Goal: Task Accomplishment & Management: Complete application form

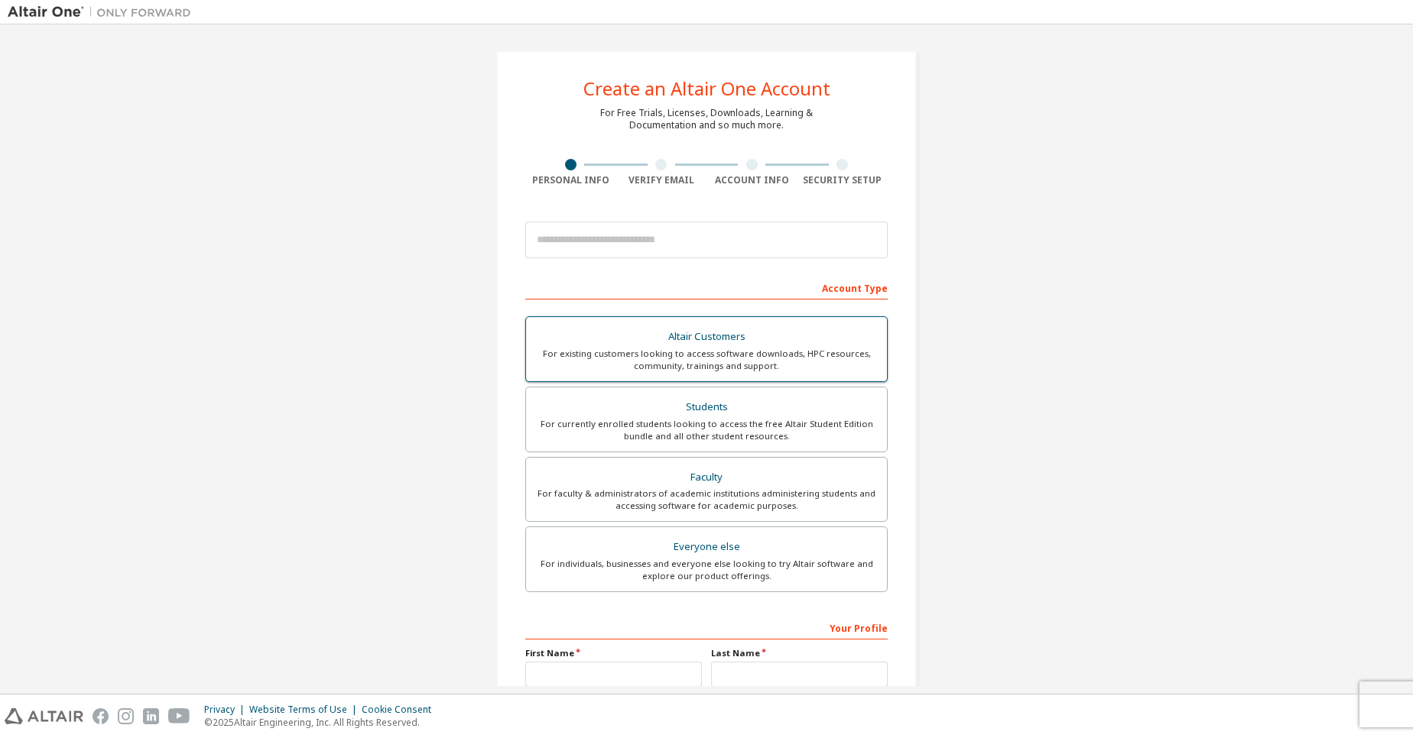
scroll to position [155, 0]
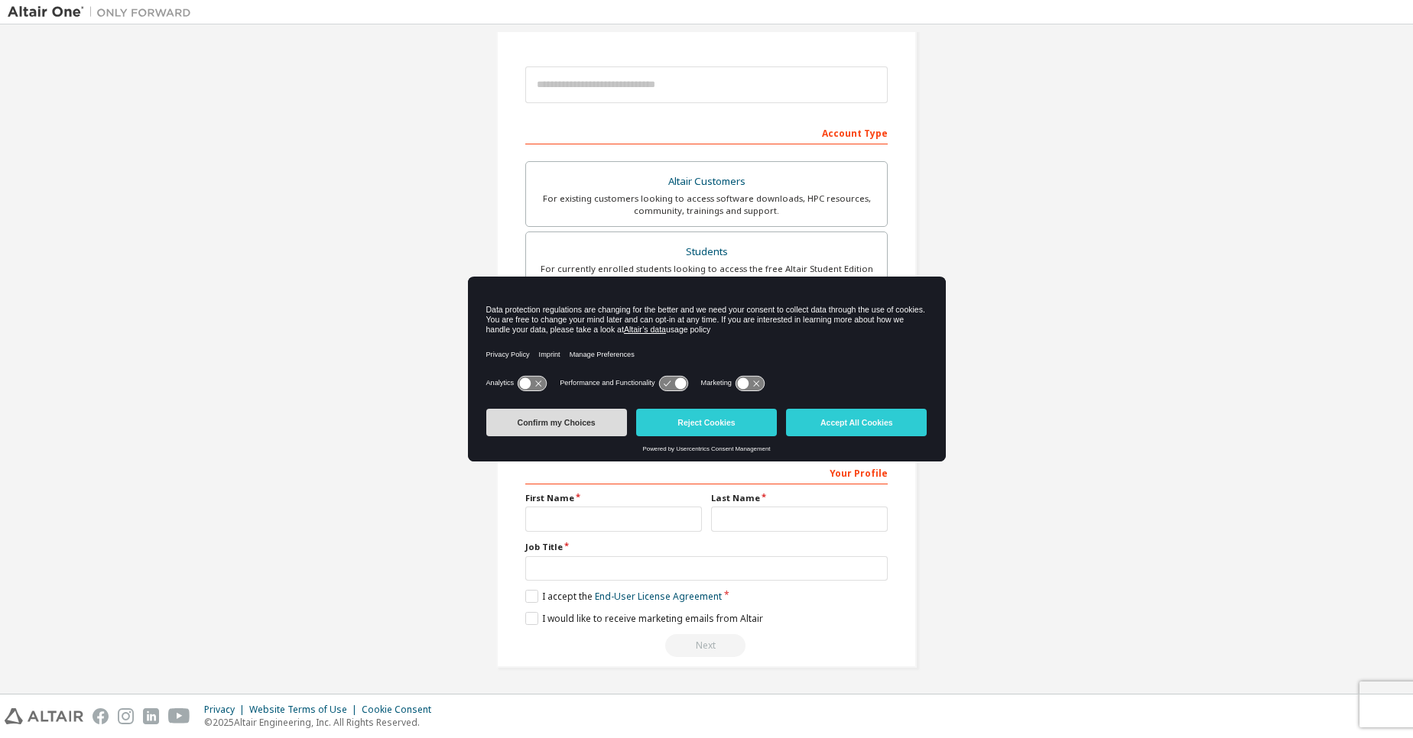
click at [556, 430] on button "Confirm my Choices" at bounding box center [556, 423] width 141 height 28
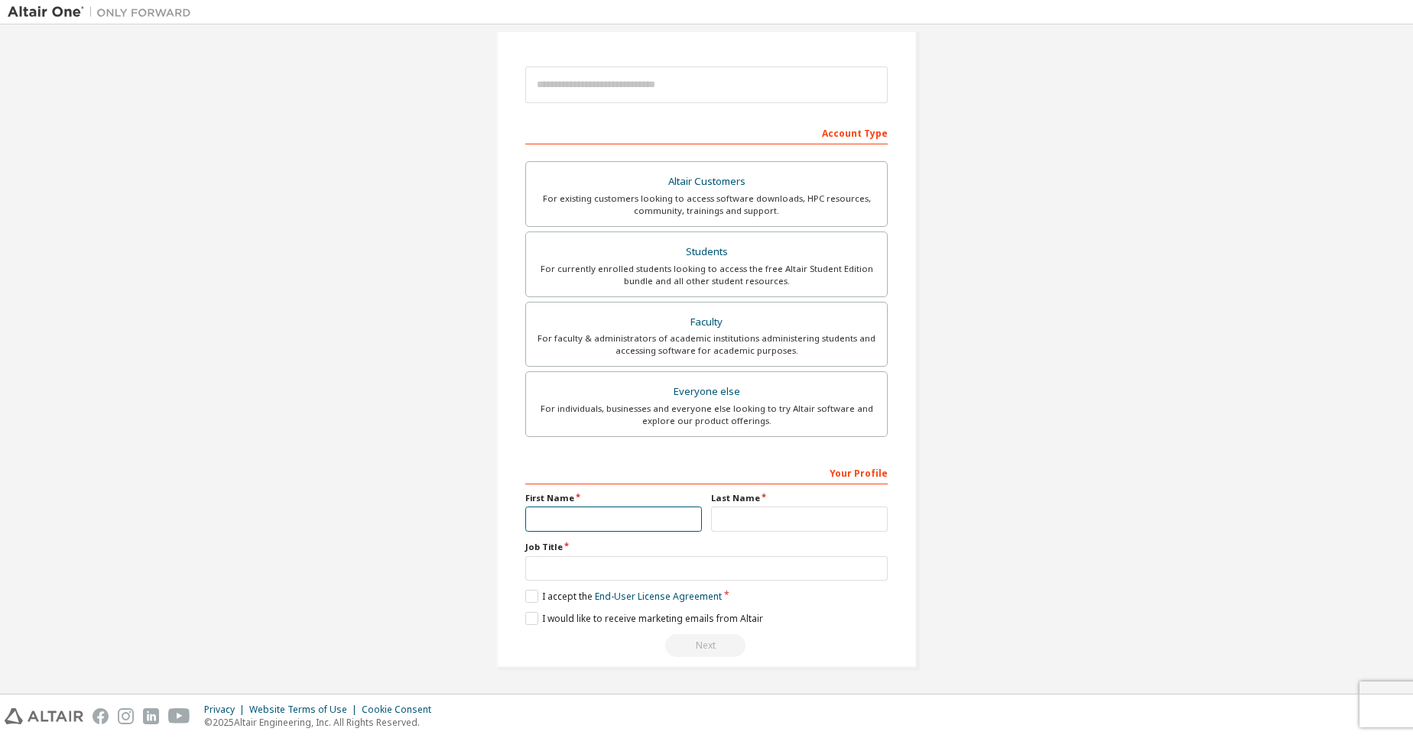
click at [544, 523] on input "text" at bounding box center [613, 519] width 177 height 25
type input "*****"
click at [807, 508] on input "text" at bounding box center [799, 519] width 177 height 25
type input "*****"
click at [729, 557] on input "text" at bounding box center [706, 569] width 362 height 25
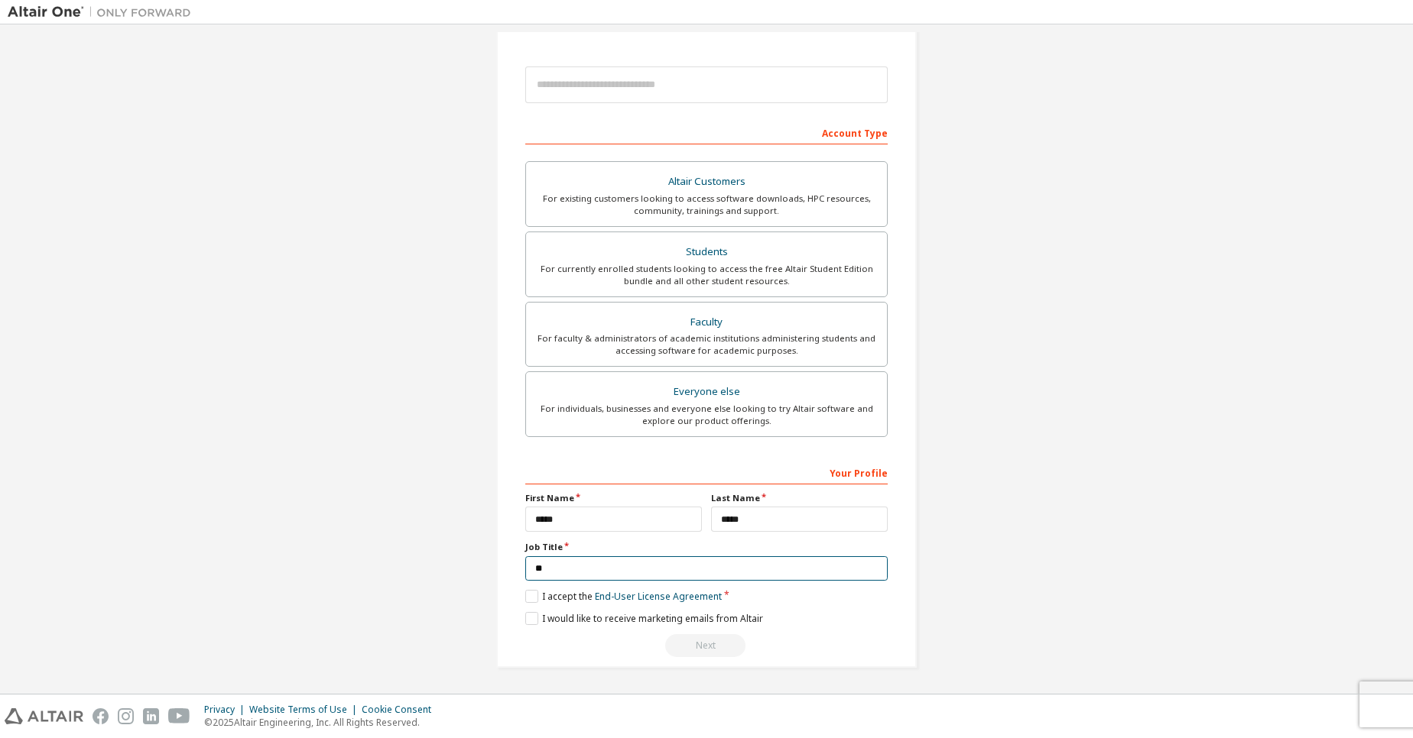
type input "*"
type input "**********"
click at [531, 592] on label "I accept the End-User License Agreement" at bounding box center [623, 596] width 196 height 13
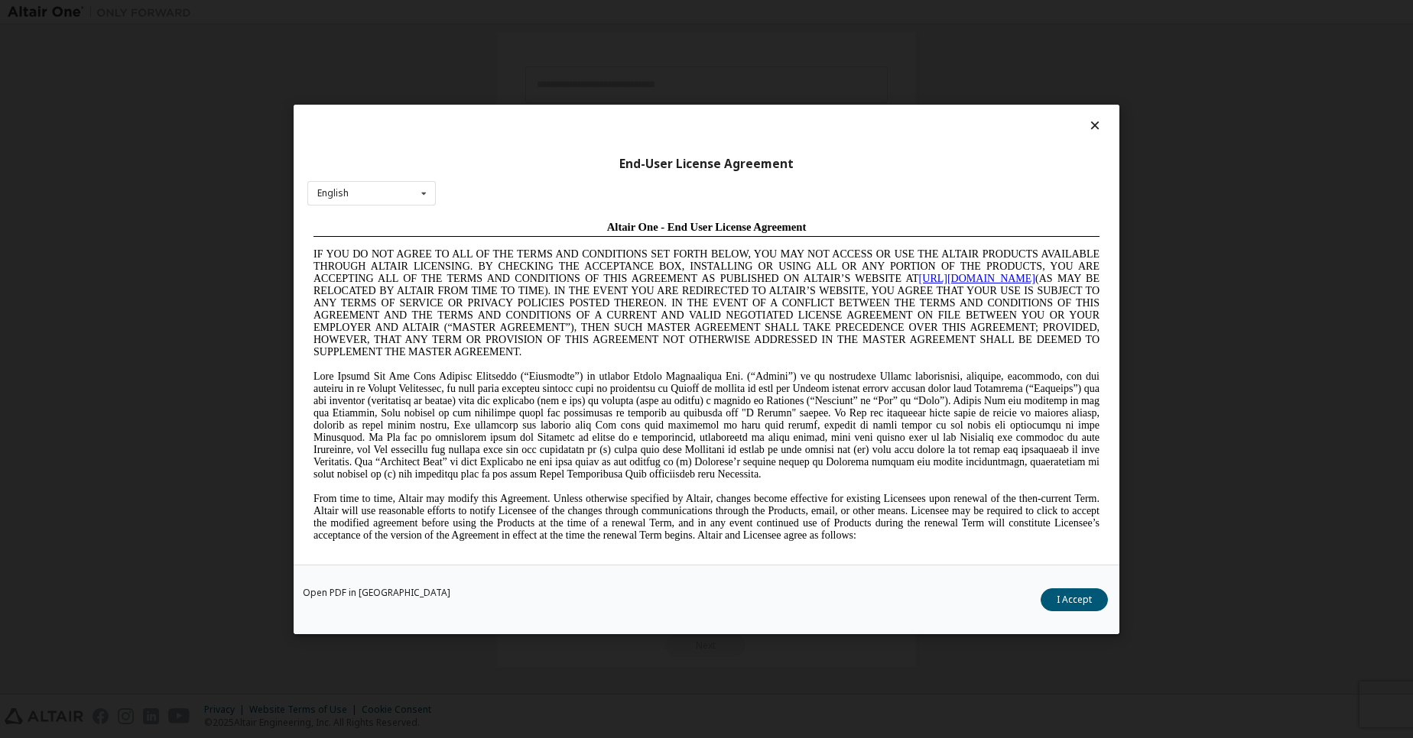
scroll to position [0, 0]
click at [1090, 601] on button "I Accept" at bounding box center [1073, 599] width 67 height 23
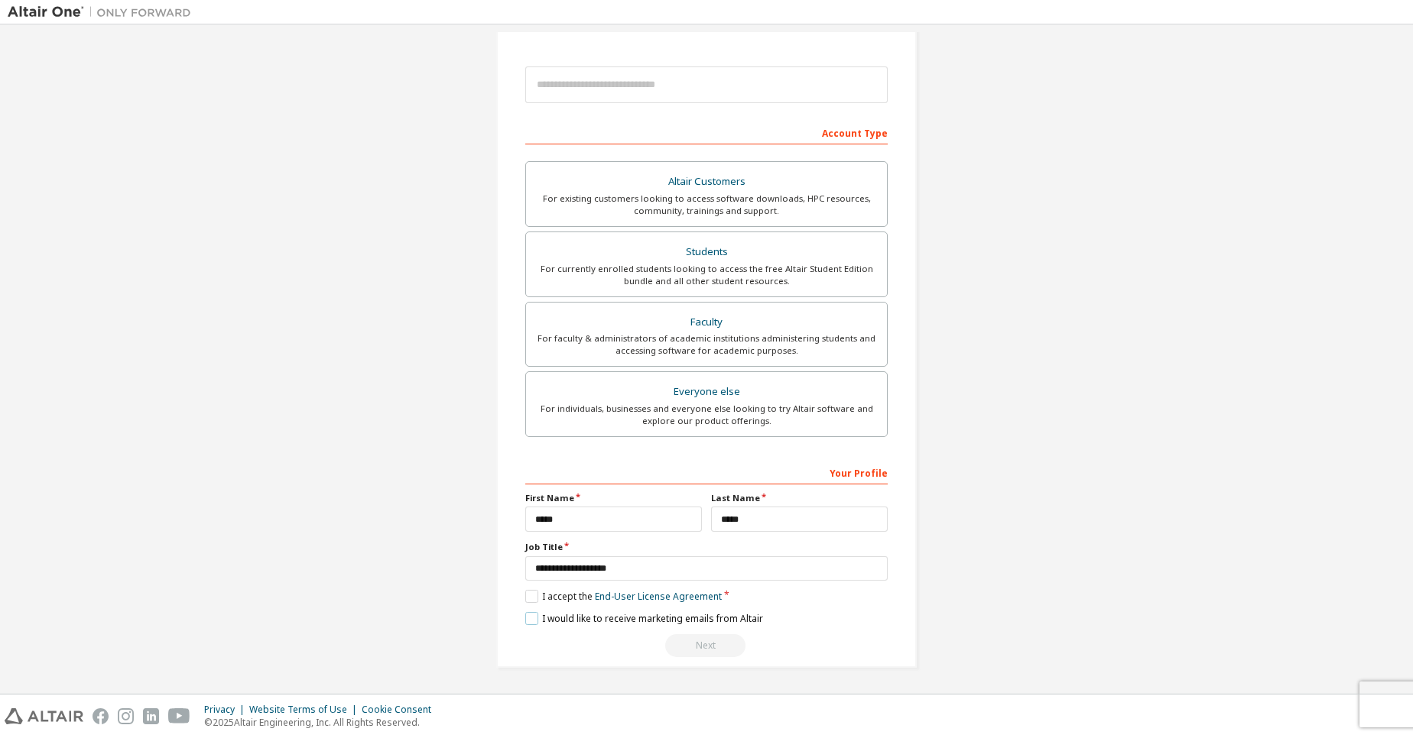
click at [535, 614] on label "I would like to receive marketing emails from Altair" at bounding box center [644, 618] width 238 height 13
click at [703, 645] on div "Next" at bounding box center [706, 646] width 362 height 23
click at [694, 360] on label "Faculty For faculty & administrators of academic institutions administering stu…" at bounding box center [706, 335] width 362 height 66
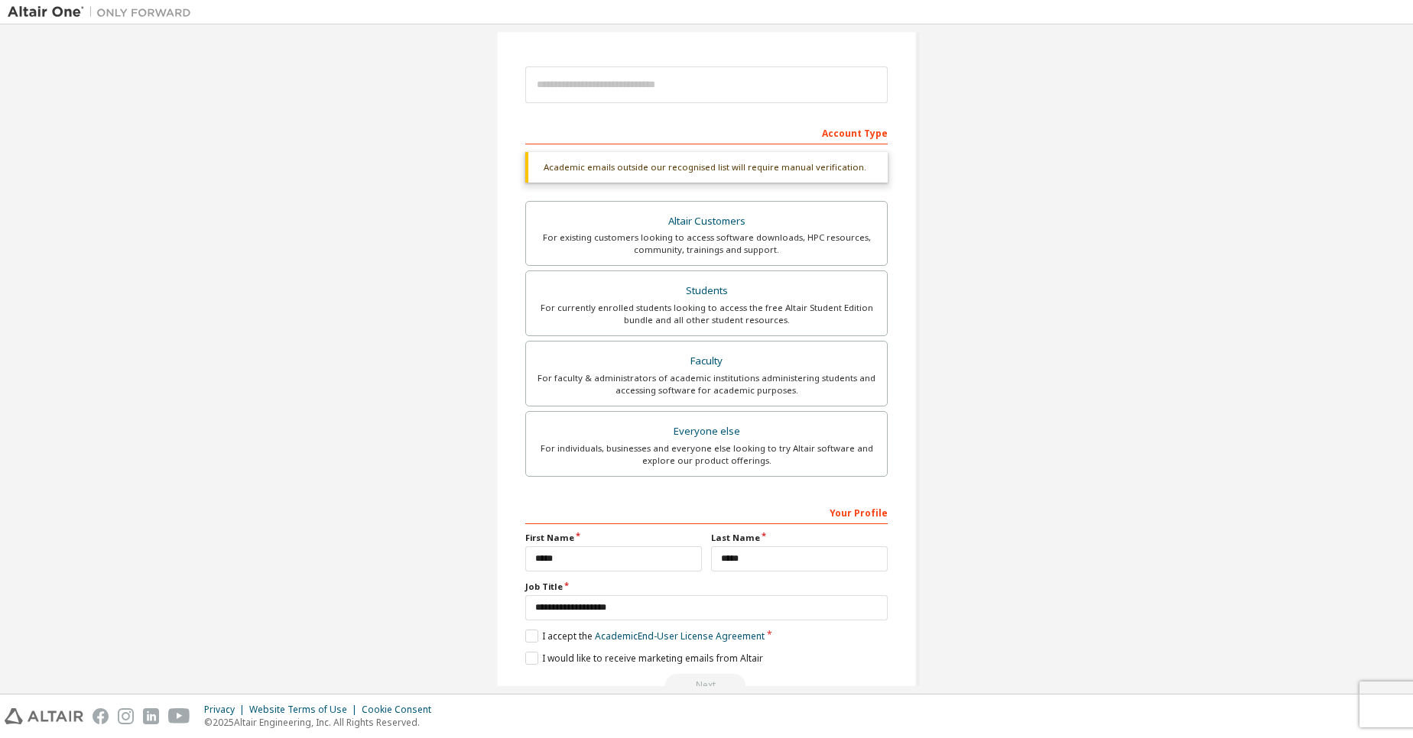
scroll to position [195, 0]
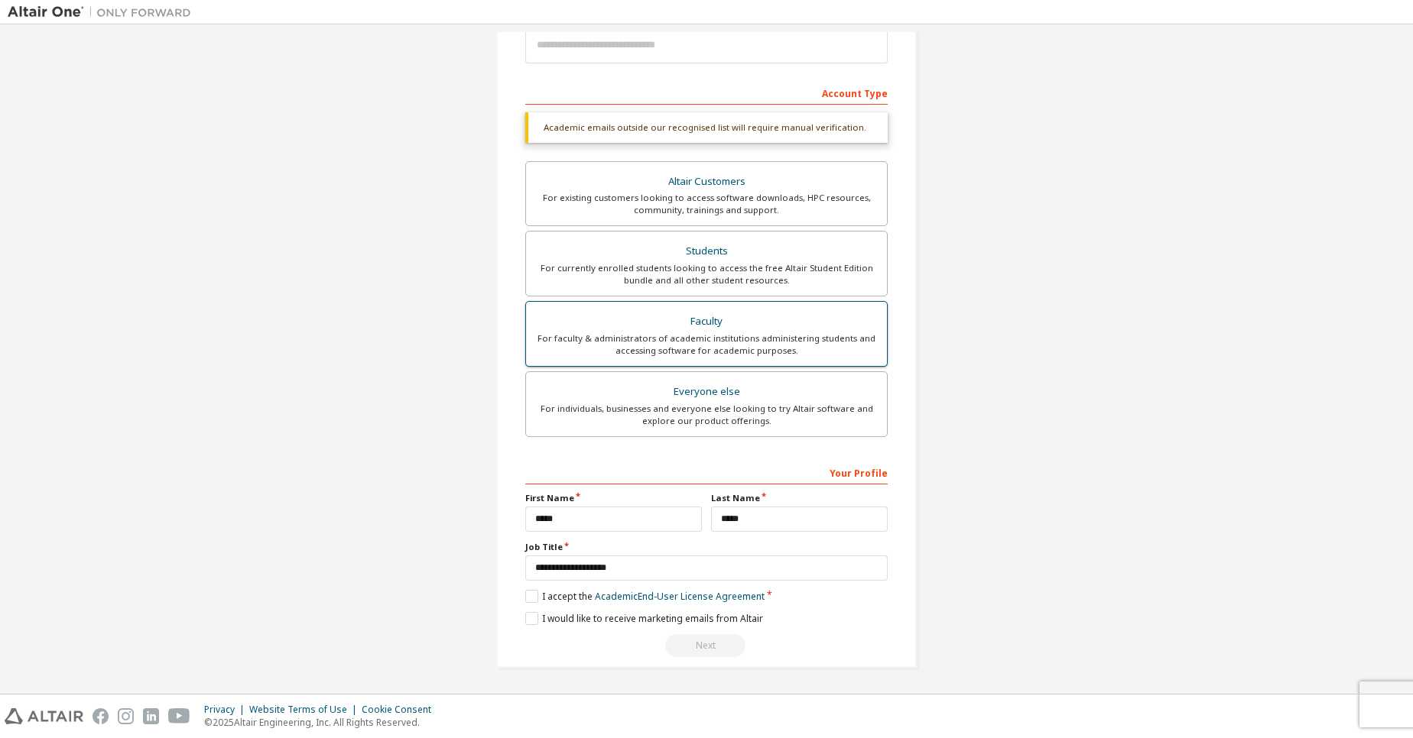
click at [668, 336] on div "For faculty & administrators of academic institutions administering students an…" at bounding box center [706, 345] width 342 height 24
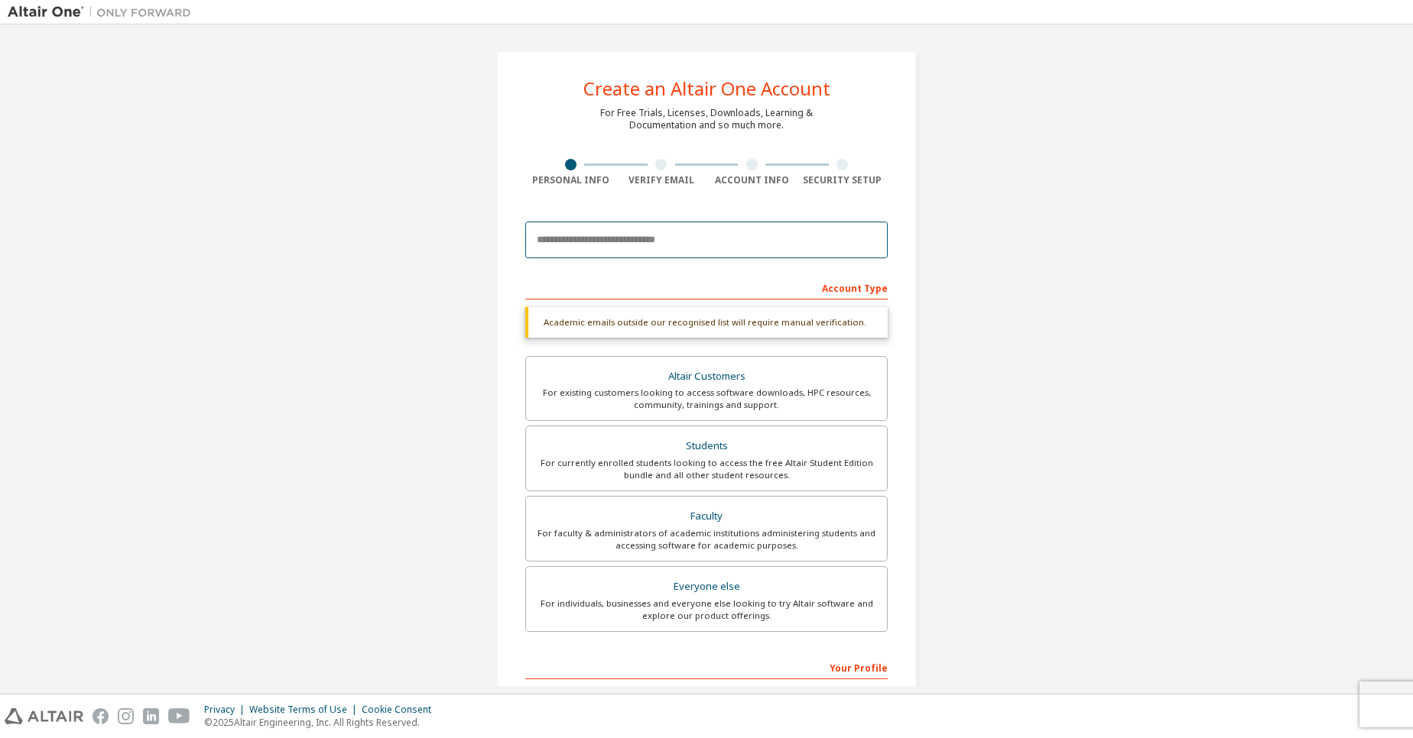
click at [638, 239] on input "email" at bounding box center [706, 240] width 362 height 37
click at [661, 244] on input "**********" at bounding box center [706, 240] width 362 height 37
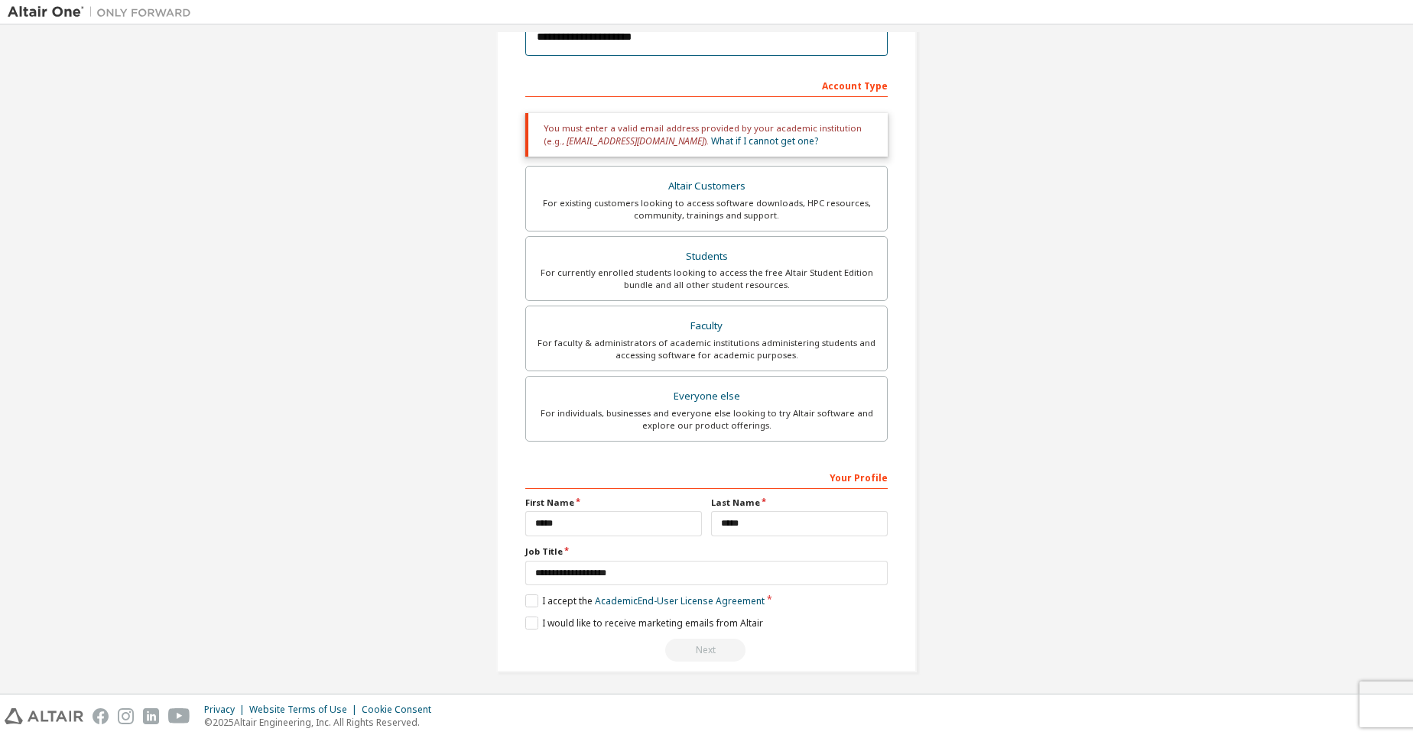
scroll to position [204, 0]
type input "**********"
click at [677, 150] on div "You must enter a valid email address provided by your academic institution (e.g…" at bounding box center [706, 134] width 362 height 44
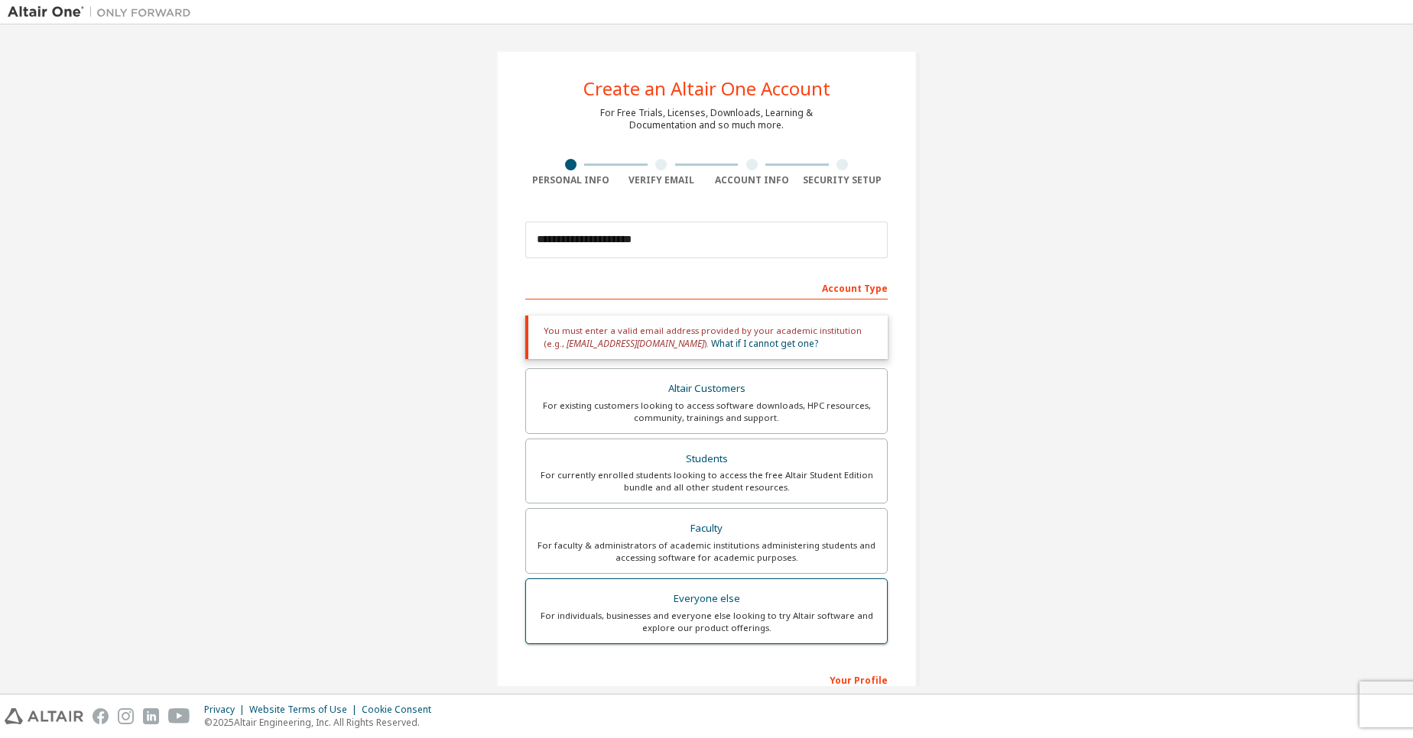
click at [671, 602] on div "Everyone else" at bounding box center [706, 599] width 342 height 21
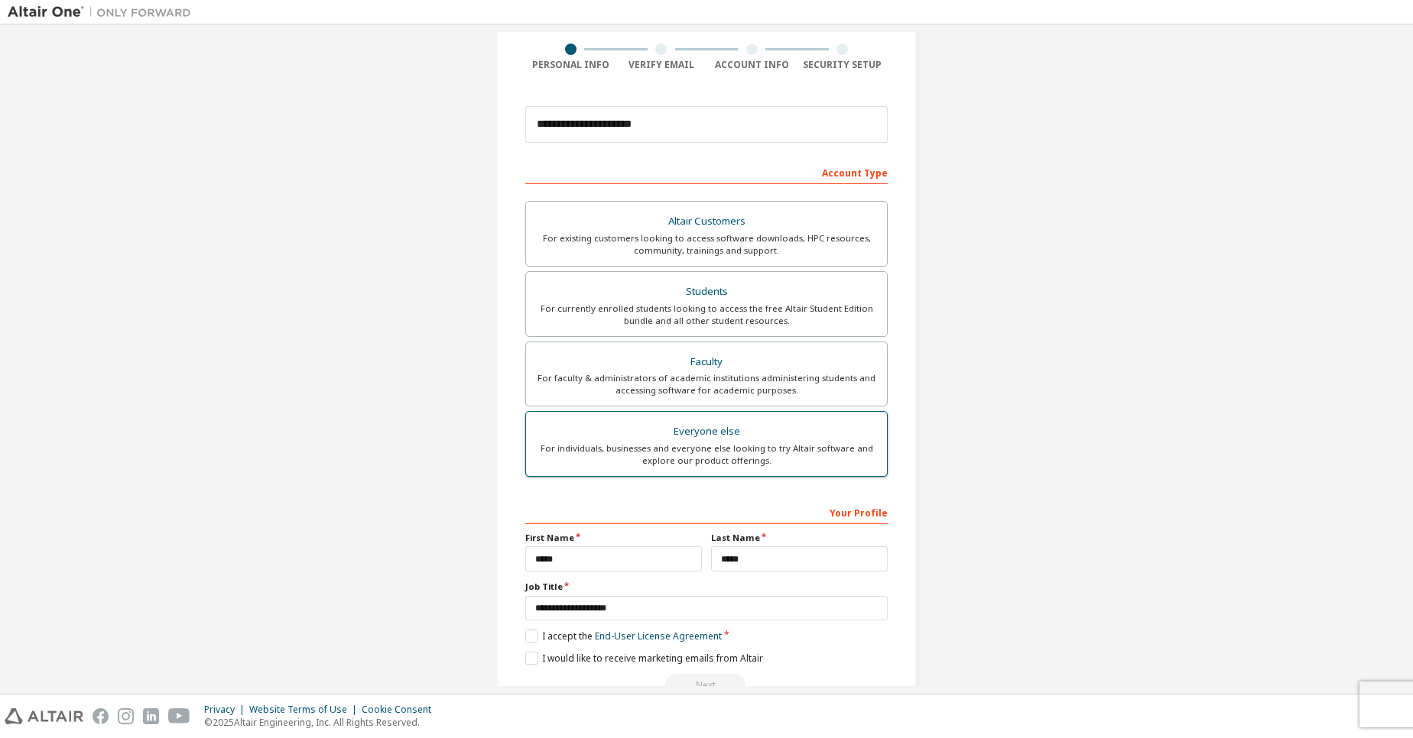
scroll to position [155, 0]
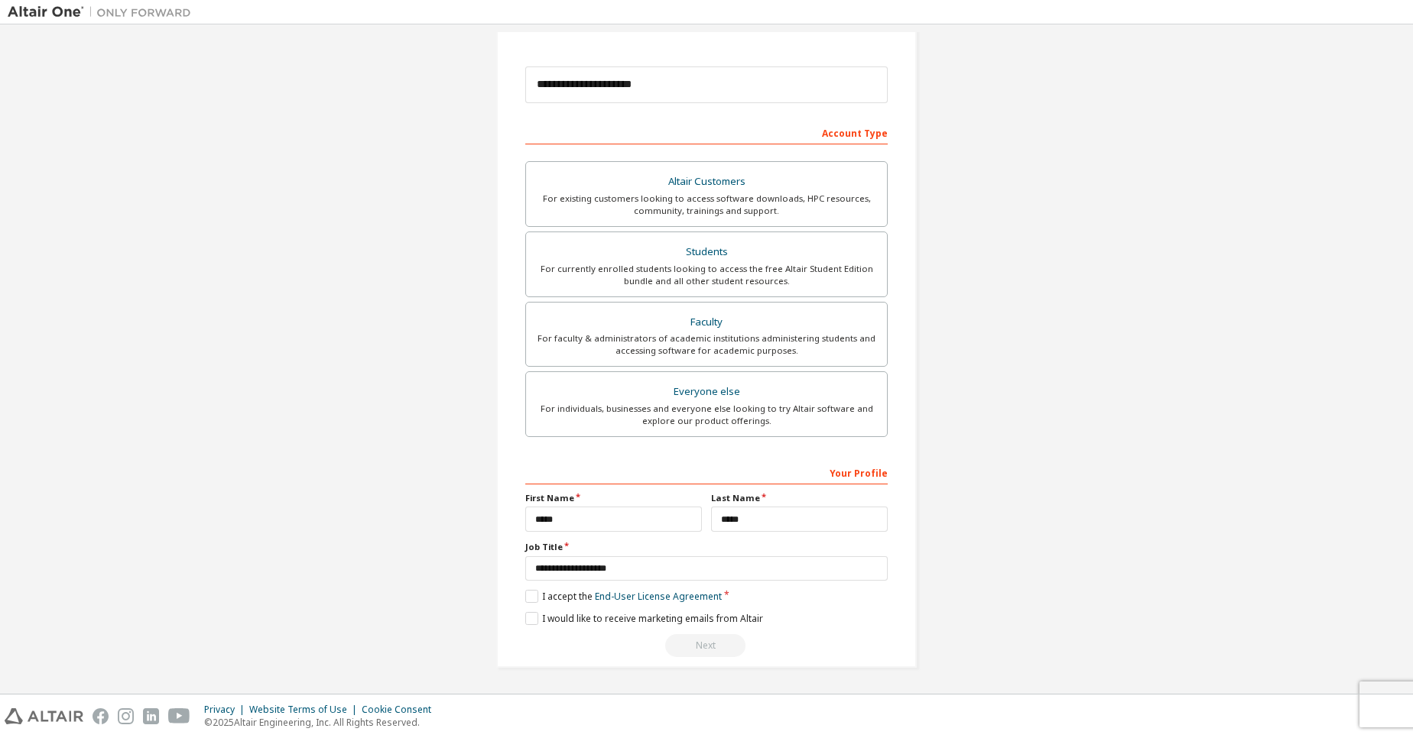
click at [694, 641] on div "Next" at bounding box center [706, 646] width 362 height 23
click at [533, 597] on label "I accept the End-User License Agreement" at bounding box center [623, 596] width 196 height 13
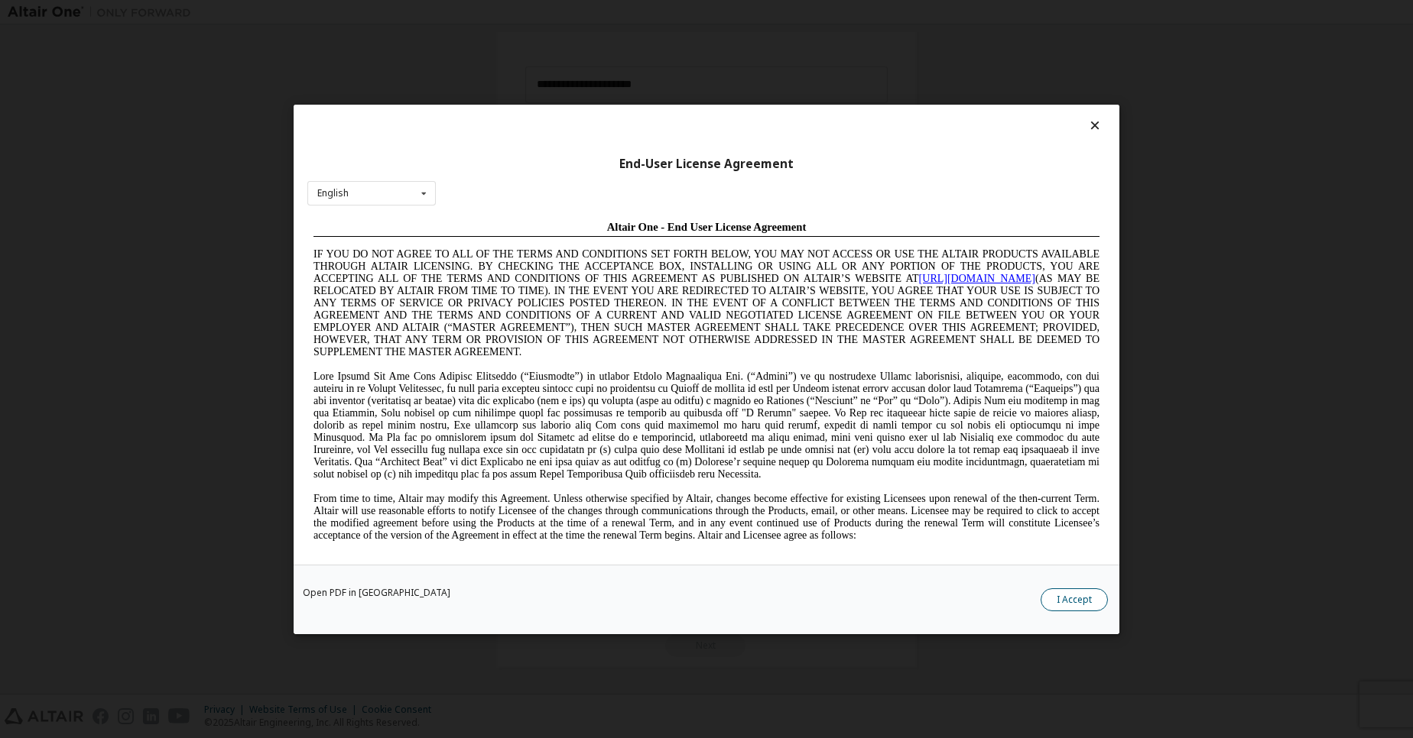
scroll to position [0, 0]
click at [1055, 601] on button "I Accept" at bounding box center [1073, 599] width 67 height 23
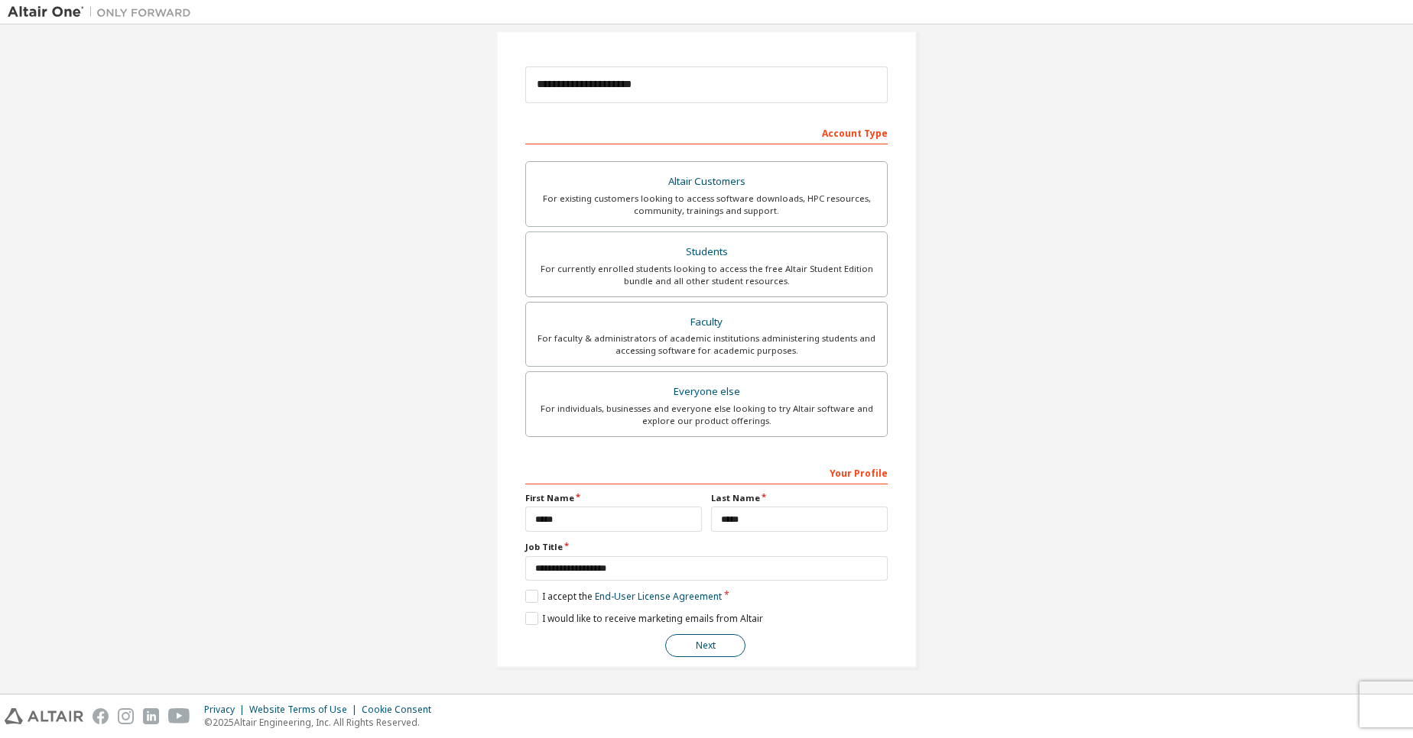
click at [696, 650] on button "Next" at bounding box center [705, 646] width 80 height 23
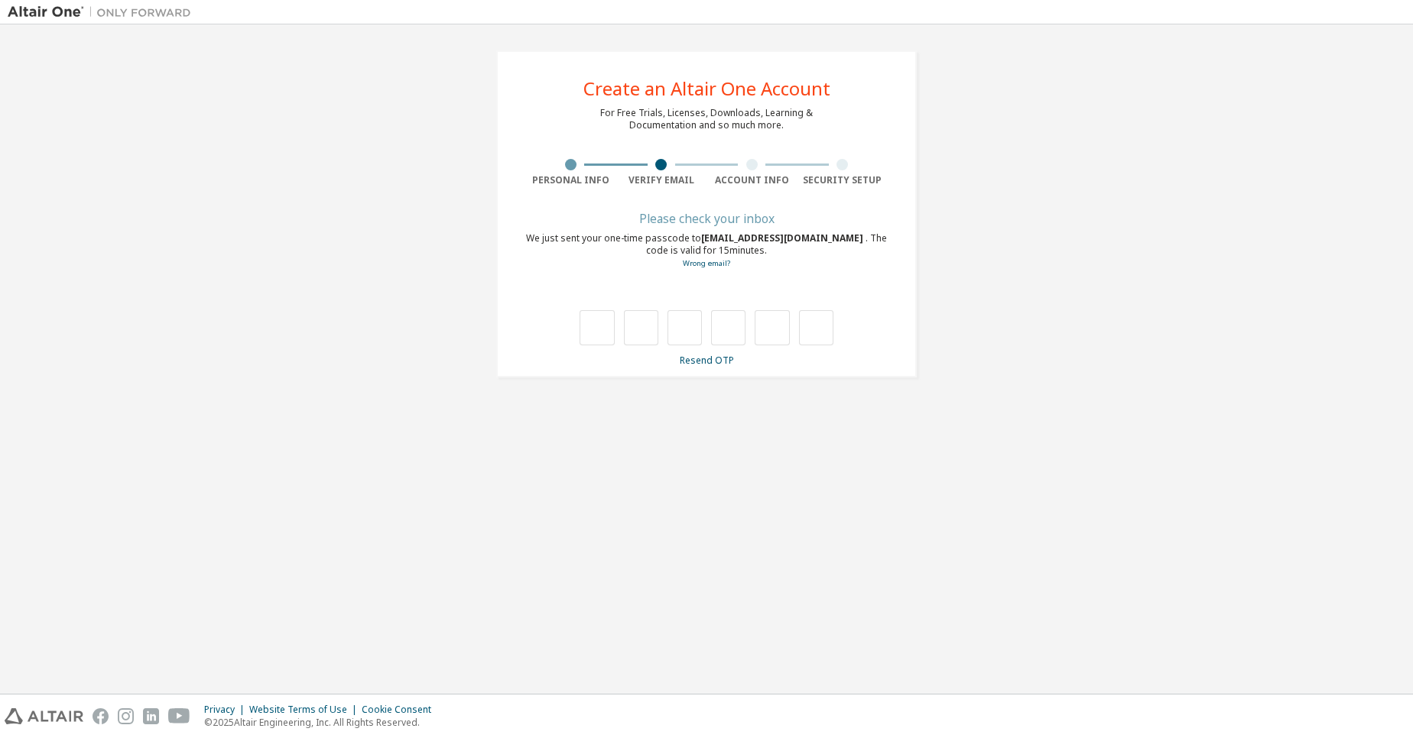
type input "*"
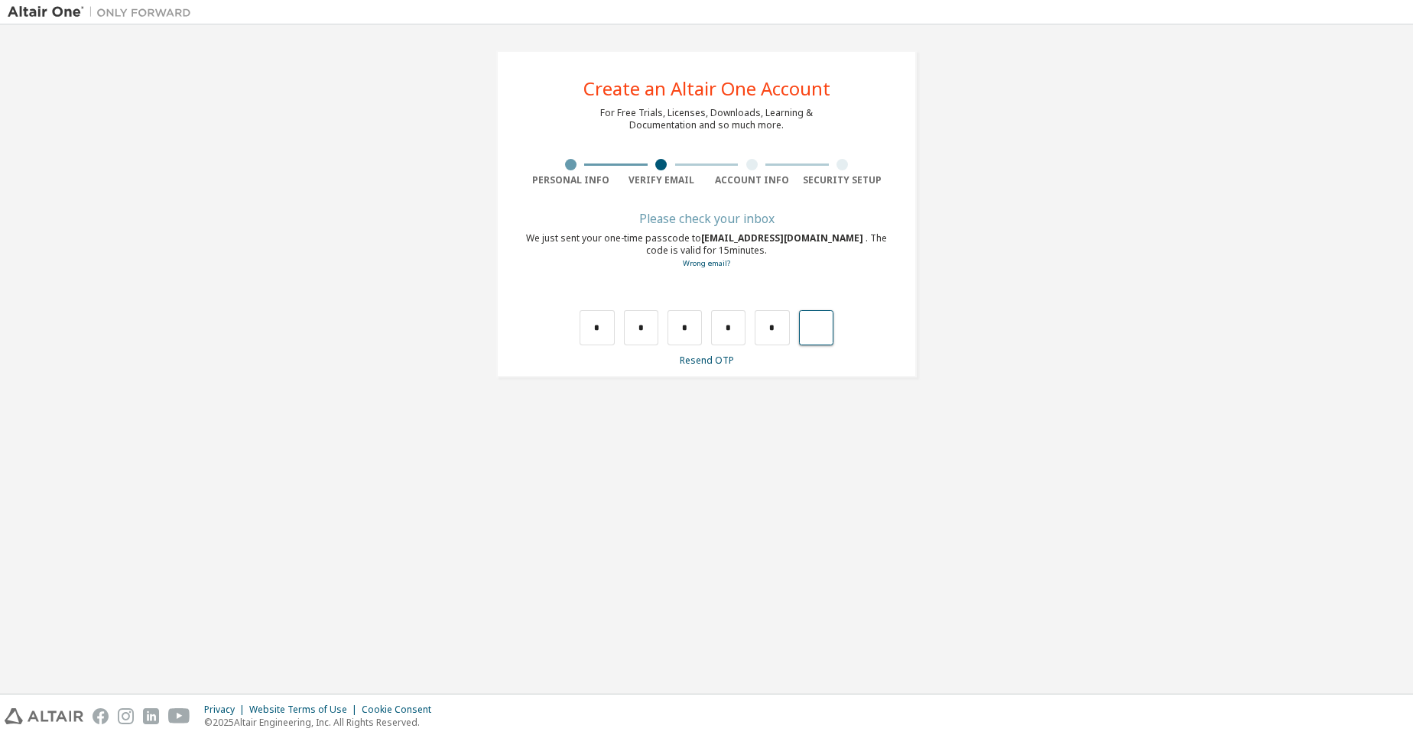
type input "*"
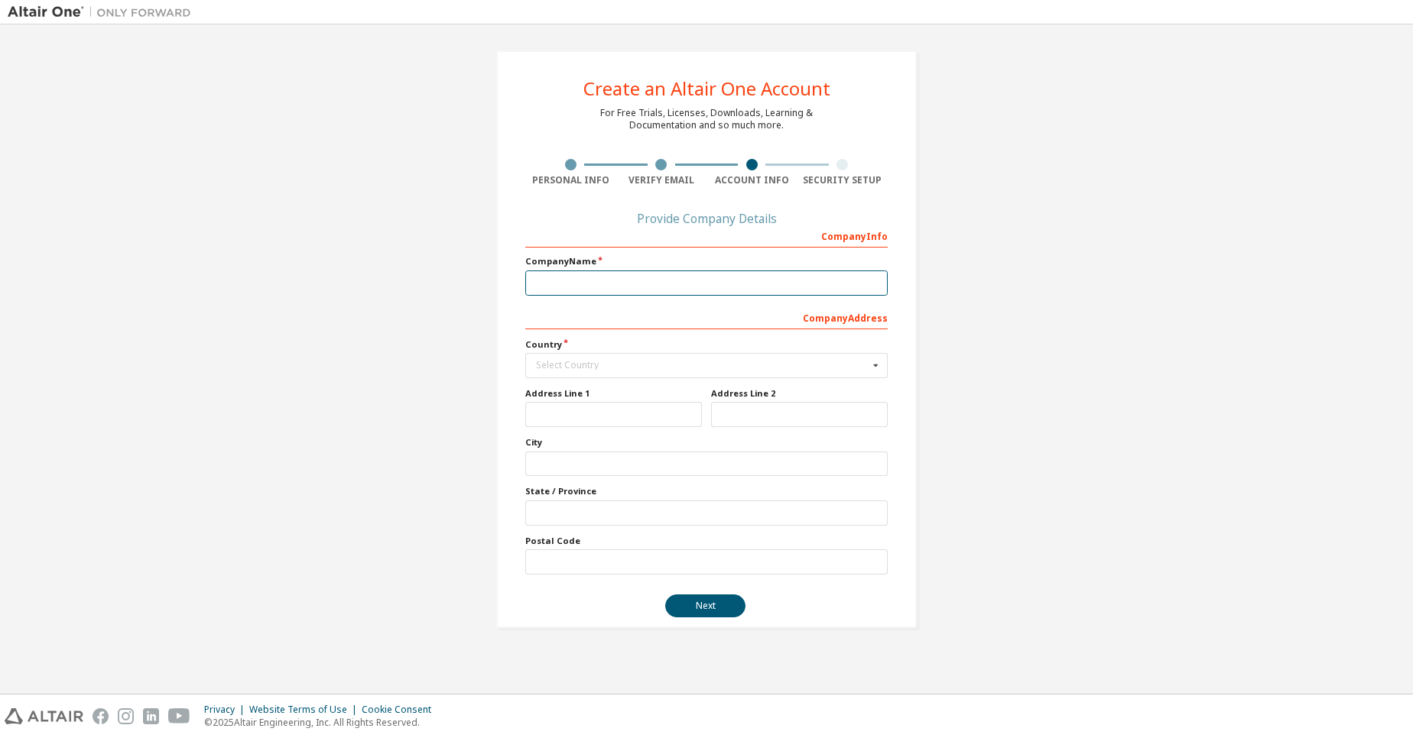
click at [689, 284] on input "text" at bounding box center [706, 283] width 362 height 25
type input "*"
click at [547, 368] on div "Select Country" at bounding box center [702, 365] width 333 height 9
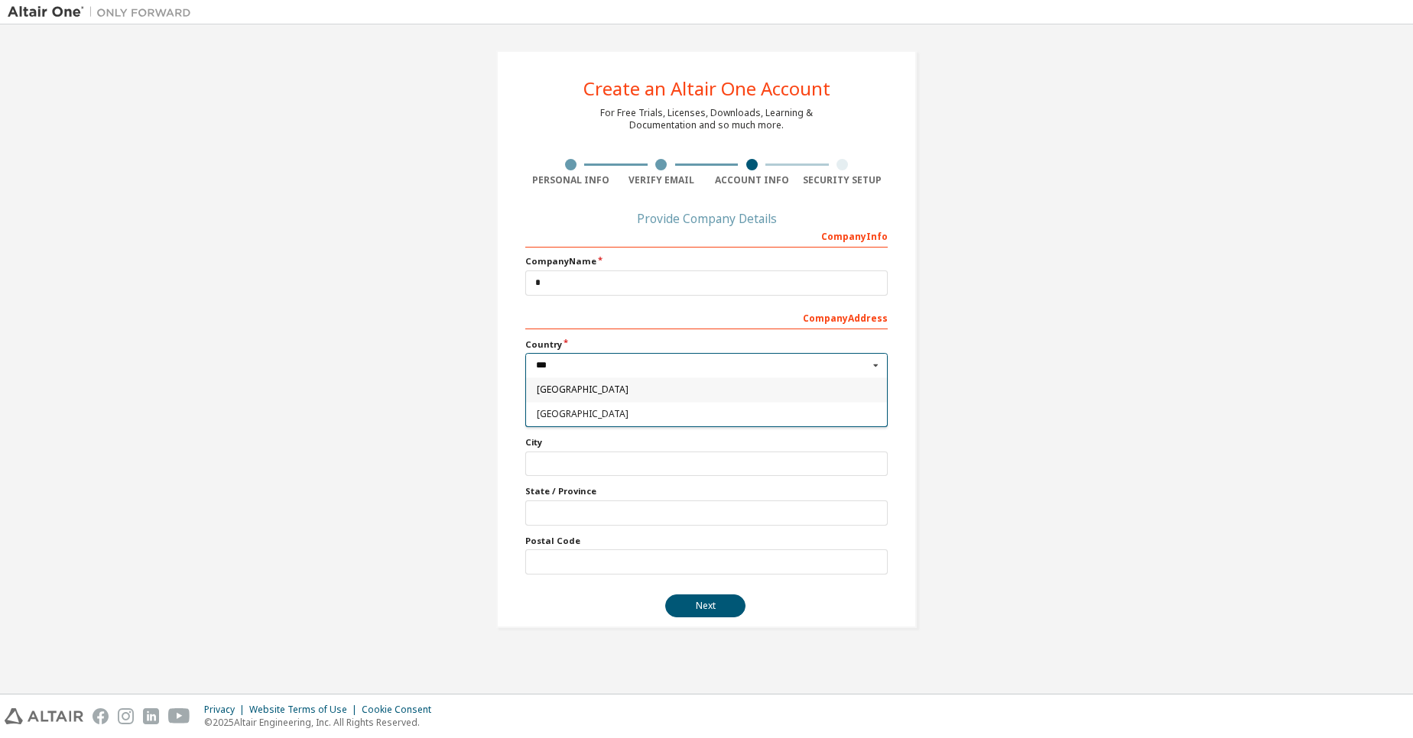
type input "****"
type input "***"
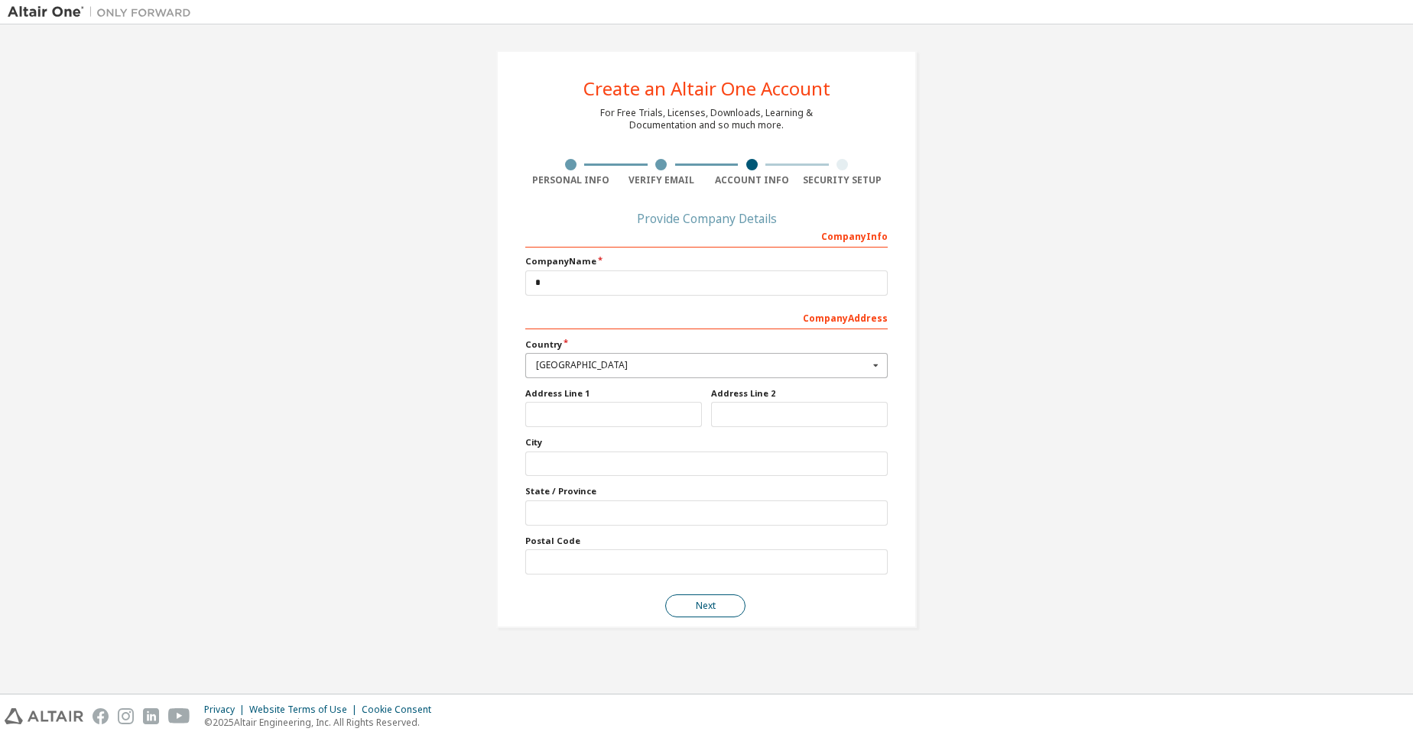
click at [725, 614] on button "Next" at bounding box center [705, 606] width 80 height 23
